Goal: Information Seeking & Learning: Learn about a topic

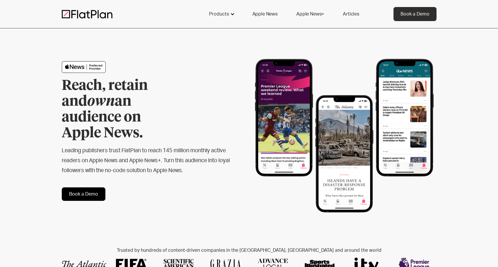
click at [234, 12] on div at bounding box center [232, 14] width 5 height 5
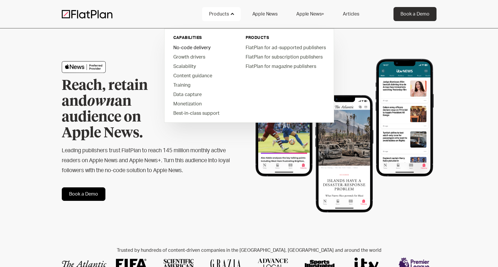
click at [182, 48] on link "No-code delivery" at bounding box center [202, 47] width 66 height 9
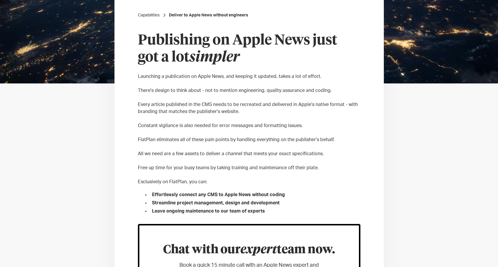
scroll to position [140, 0]
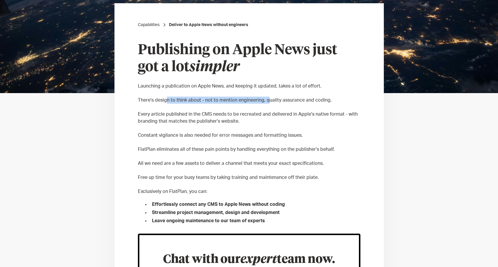
drag, startPoint x: 165, startPoint y: 102, endPoint x: 265, endPoint y: 102, distance: 99.8
click at [265, 102] on p "There's design to think about - not to mention engineering, quality assurance a…" at bounding box center [249, 100] width 222 height 7
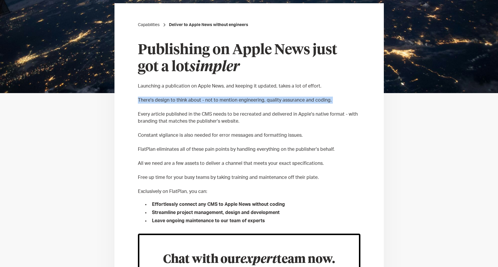
click at [244, 102] on p "There's design to think about - not to mention engineering, quality assurance a…" at bounding box center [249, 100] width 222 height 7
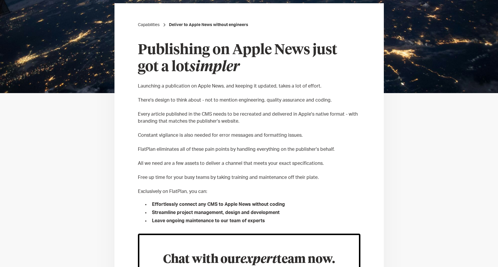
click at [239, 101] on p "There's design to think about - not to mention engineering, quality assurance a…" at bounding box center [249, 100] width 222 height 7
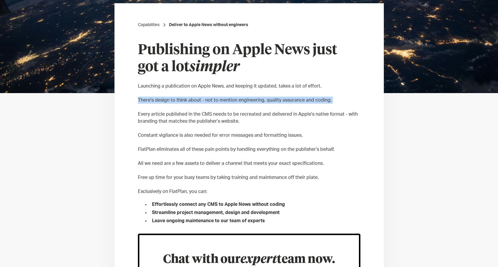
click at [239, 101] on p "There's design to think about - not to mention engineering, quality assurance a…" at bounding box center [249, 100] width 222 height 7
click at [232, 101] on p "There's design to think about - not to mention engineering, quality assurance a…" at bounding box center [249, 100] width 222 height 7
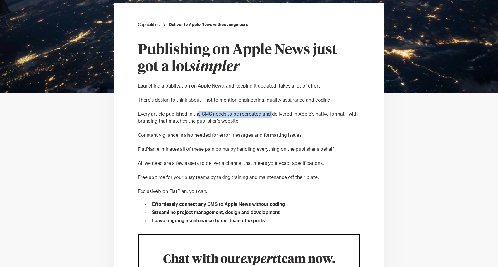
drag, startPoint x: 196, startPoint y: 112, endPoint x: 269, endPoint y: 114, distance: 72.6
click at [269, 114] on p "Every article published in the CMS needs to be recreated and delivered in Apple…" at bounding box center [249, 118] width 222 height 14
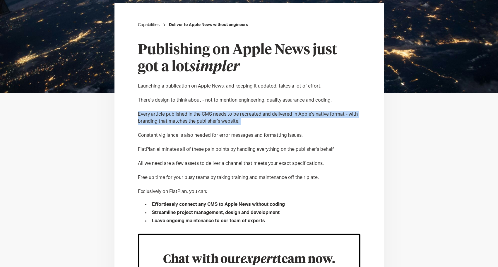
click at [269, 114] on p "Every article published in the CMS needs to be recreated and delivered in Apple…" at bounding box center [249, 118] width 222 height 14
click at [257, 114] on p "Every article published in the CMS needs to be recreated and delivered in Apple…" at bounding box center [249, 118] width 222 height 14
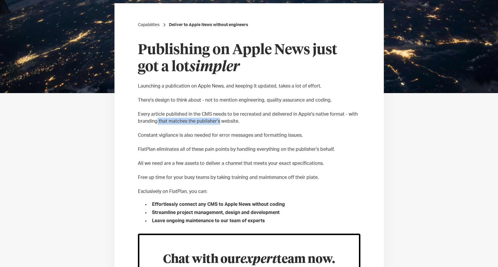
drag, startPoint x: 157, startPoint y: 122, endPoint x: 217, endPoint y: 122, distance: 59.7
click at [217, 122] on p "Every article published in the CMS needs to be recreated and delivered in Apple…" at bounding box center [249, 118] width 222 height 14
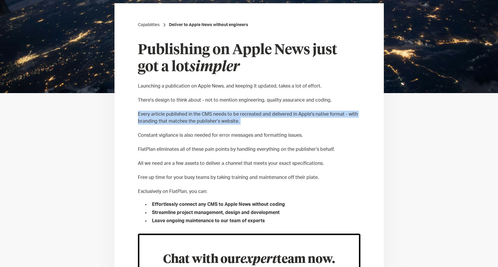
click at [217, 122] on p "Every article published in the CMS needs to be recreated and delivered in Apple…" at bounding box center [249, 118] width 222 height 14
click at [207, 123] on p "Every article published in the CMS needs to be recreated and delivered in Apple…" at bounding box center [249, 118] width 222 height 14
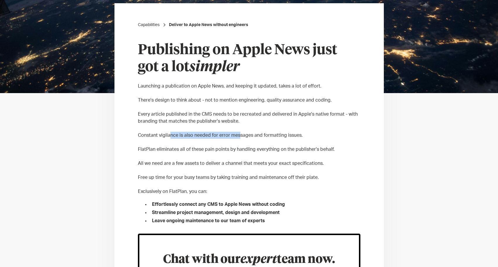
drag, startPoint x: 169, startPoint y: 135, endPoint x: 239, endPoint y: 135, distance: 69.6
click at [239, 135] on p "Constant vigilance is also needed for error messages and formatting issues." at bounding box center [249, 135] width 222 height 7
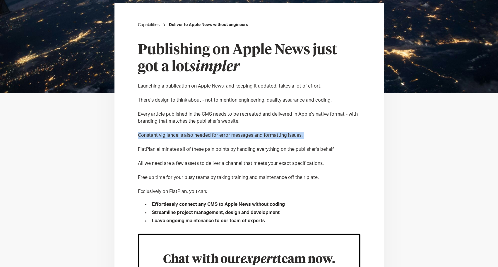
click at [212, 135] on p "Constant vigilance is also needed for error messages and formatting issues." at bounding box center [249, 135] width 222 height 7
click at [207, 145] on p "‍" at bounding box center [249, 142] width 222 height 7
click at [203, 146] on p "FlatPlan eliminates all of these pain points by handling everything on the publ…" at bounding box center [249, 149] width 222 height 7
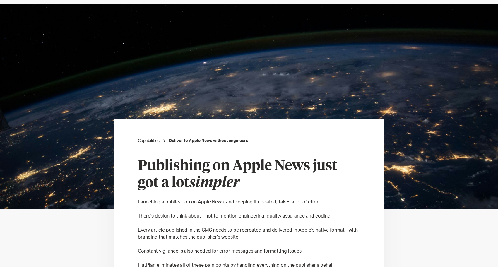
scroll to position [0, 0]
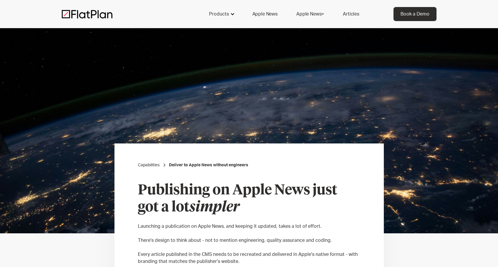
click at [228, 14] on div "Products" at bounding box center [219, 14] width 20 height 7
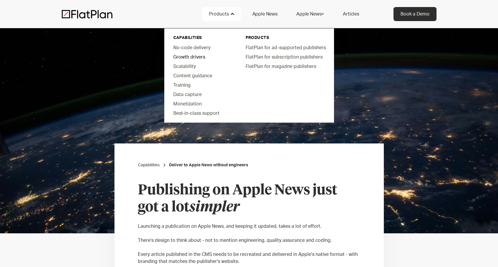
click at [184, 55] on link "Growth drivers" at bounding box center [202, 56] width 66 height 9
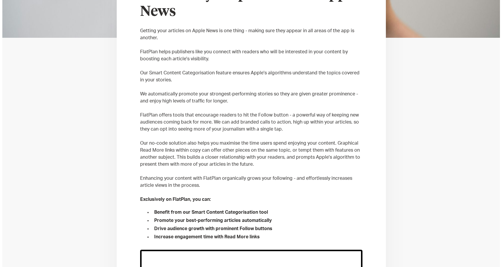
scroll to position [195, 0]
